Goal: Information Seeking & Learning: Learn about a topic

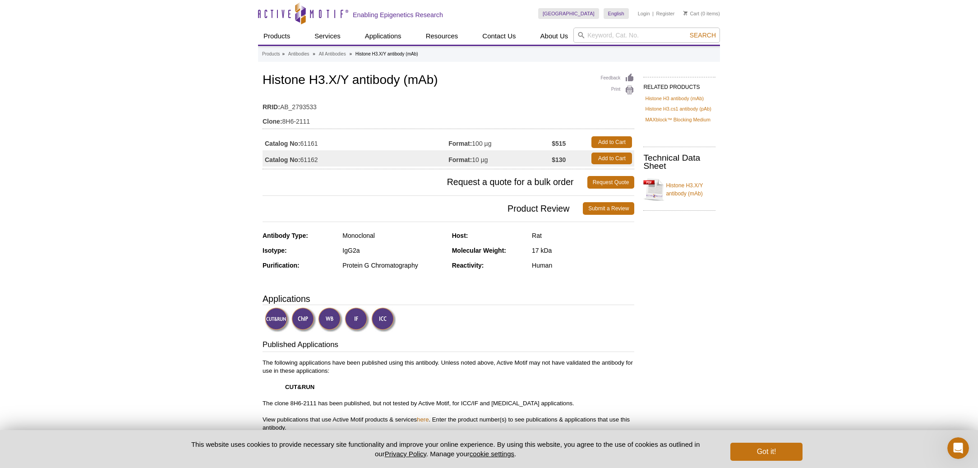
click at [365, 319] on img at bounding box center [357, 319] width 25 height 25
click at [358, 319] on img at bounding box center [357, 319] width 25 height 25
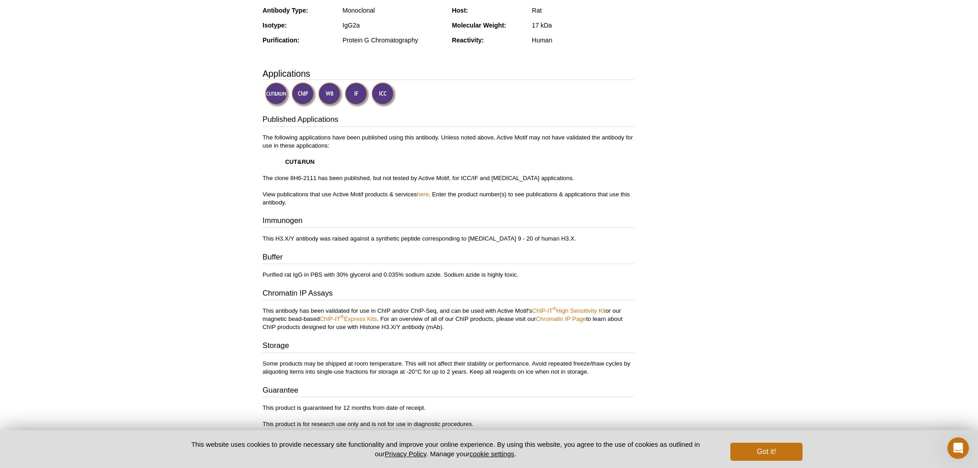
scroll to position [226, 0]
drag, startPoint x: 300, startPoint y: 275, endPoint x: 282, endPoint y: 274, distance: 17.2
click at [282, 274] on p "Purified rat IgG in PBS with 30% glycerol and 0.035% sodium azide. Sodium azide…" at bounding box center [449, 274] width 372 height 8
click at [859, 202] on div "Active Motif Logo Enabling Epigenetics Research 0 Search Skip to content Active…" at bounding box center [489, 180] width 978 height 813
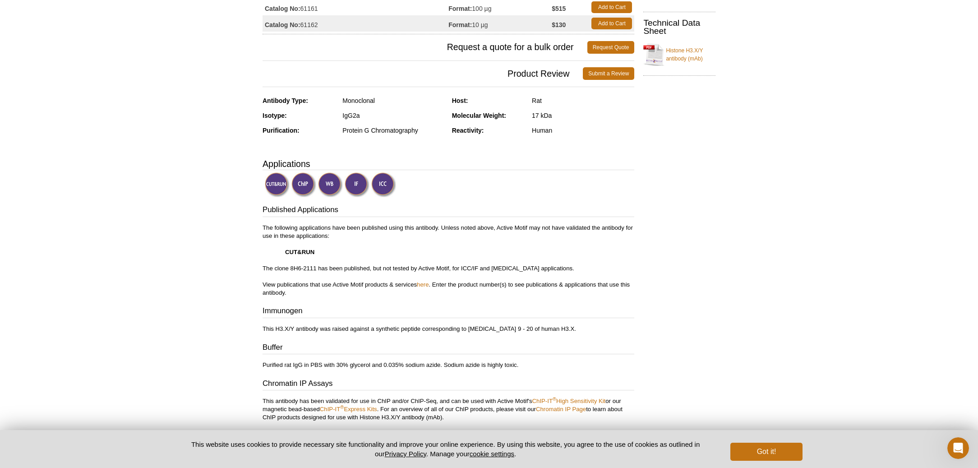
scroll to position [0, 0]
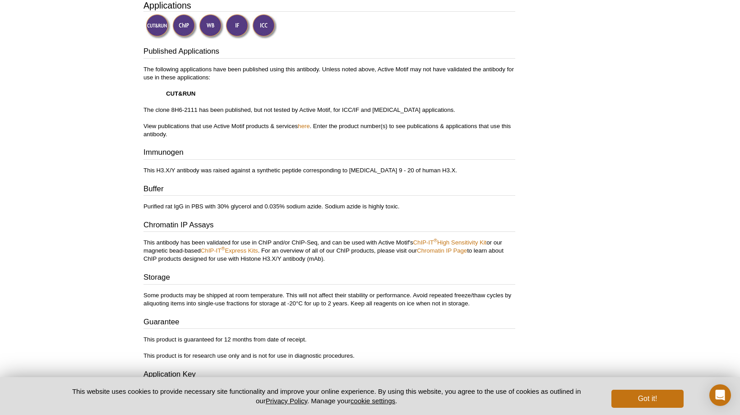
scroll to position [316, 0]
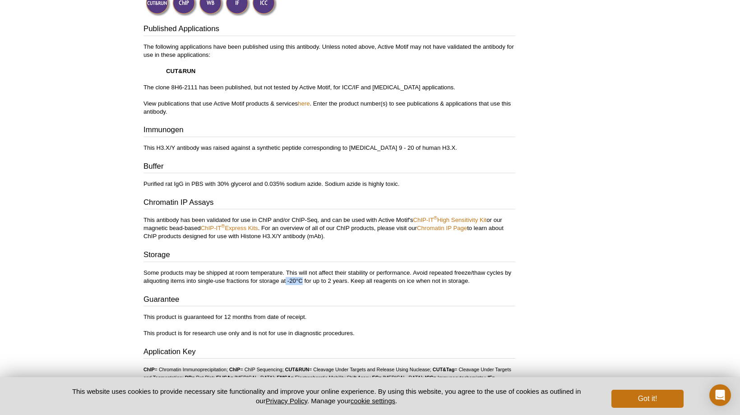
drag, startPoint x: 286, startPoint y: 279, endPoint x: 303, endPoint y: 279, distance: 17.1
click at [303, 279] on p "Some products may be shipped at room temperature. This will not affect their st…" at bounding box center [330, 277] width 372 height 16
